Goal: Navigation & Orientation: Understand site structure

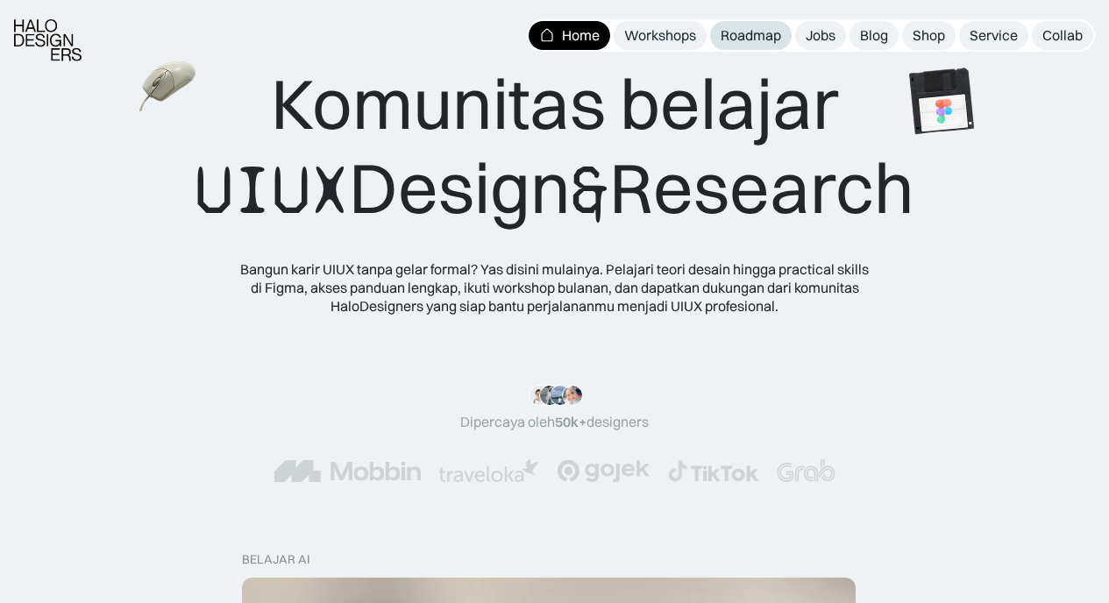
scroll to position [28, 0]
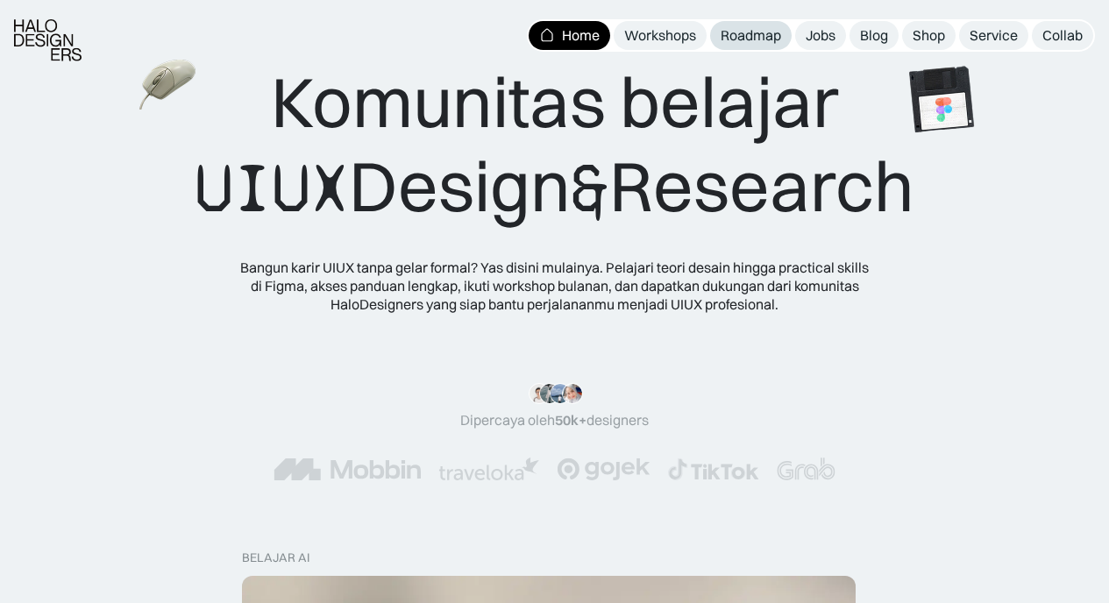
click at [755, 32] on div "Roadmap" at bounding box center [751, 35] width 60 height 18
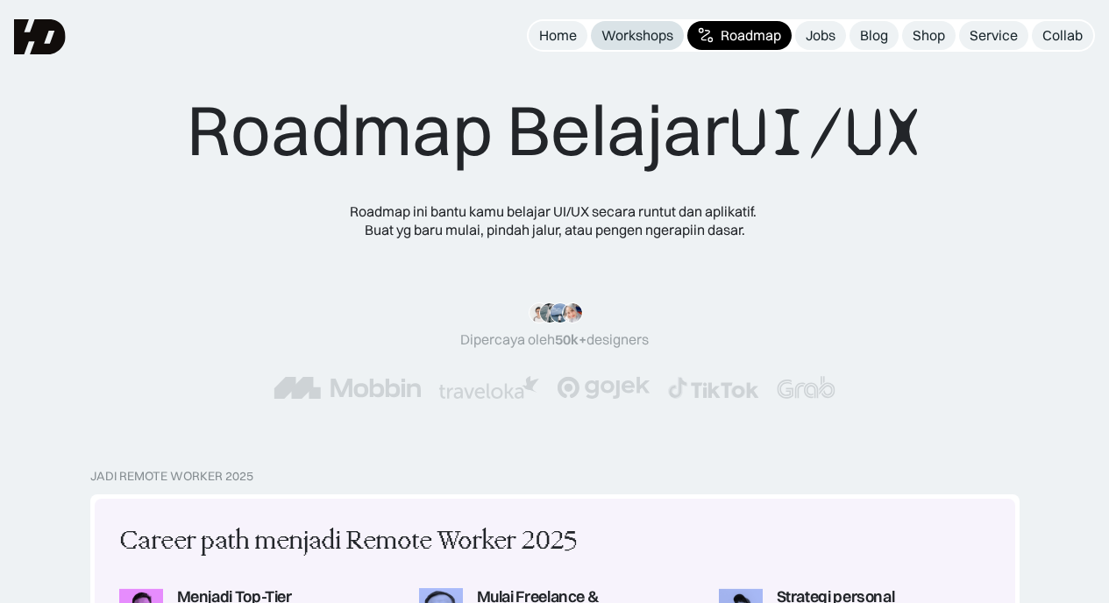
click at [613, 40] on div "Workshops" at bounding box center [637, 35] width 72 height 18
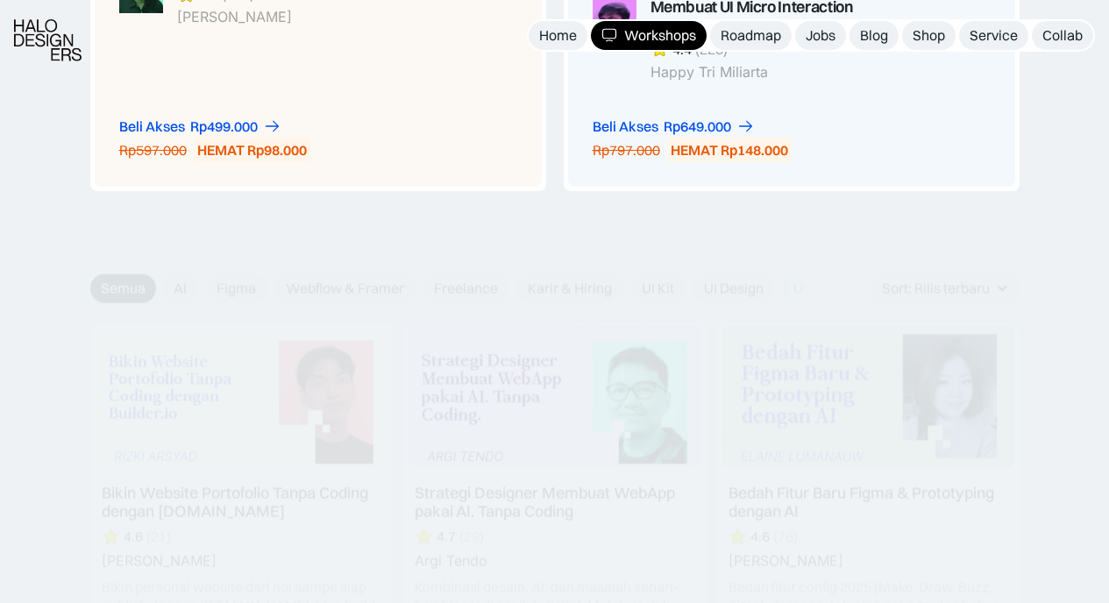
scroll to position [2208, 0]
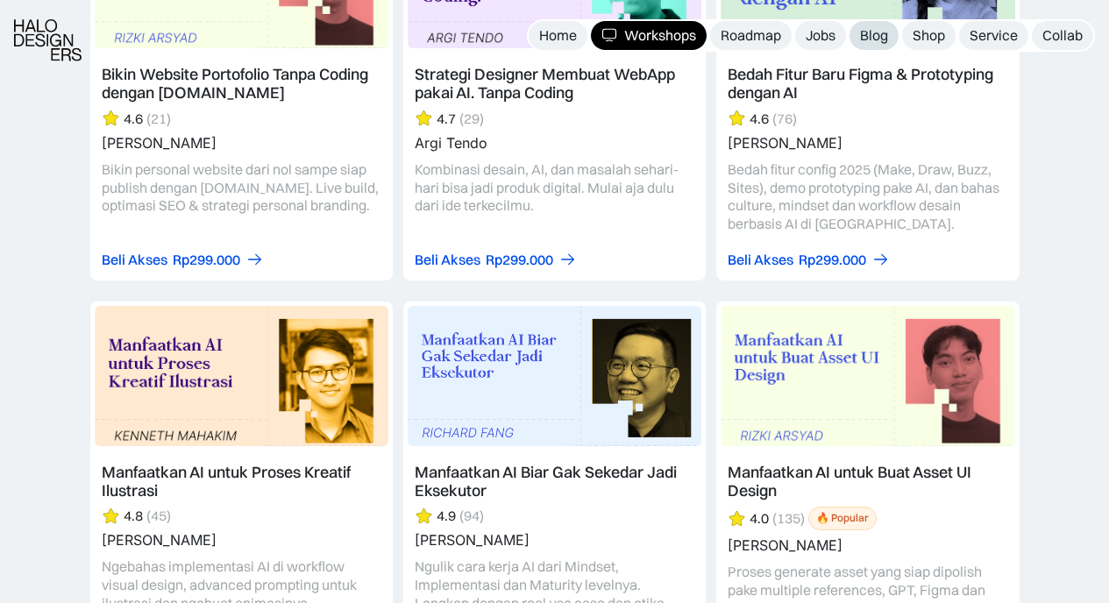
click at [885, 36] on div "Blog" at bounding box center [874, 35] width 28 height 18
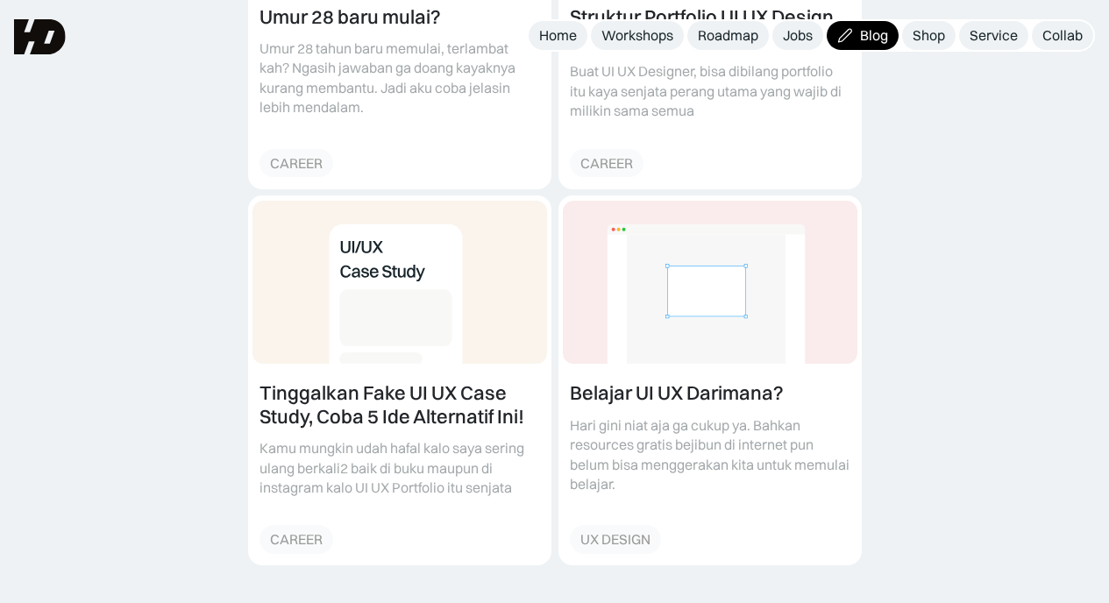
scroll to position [1097, 0]
